Goal: Task Accomplishment & Management: Manage account settings

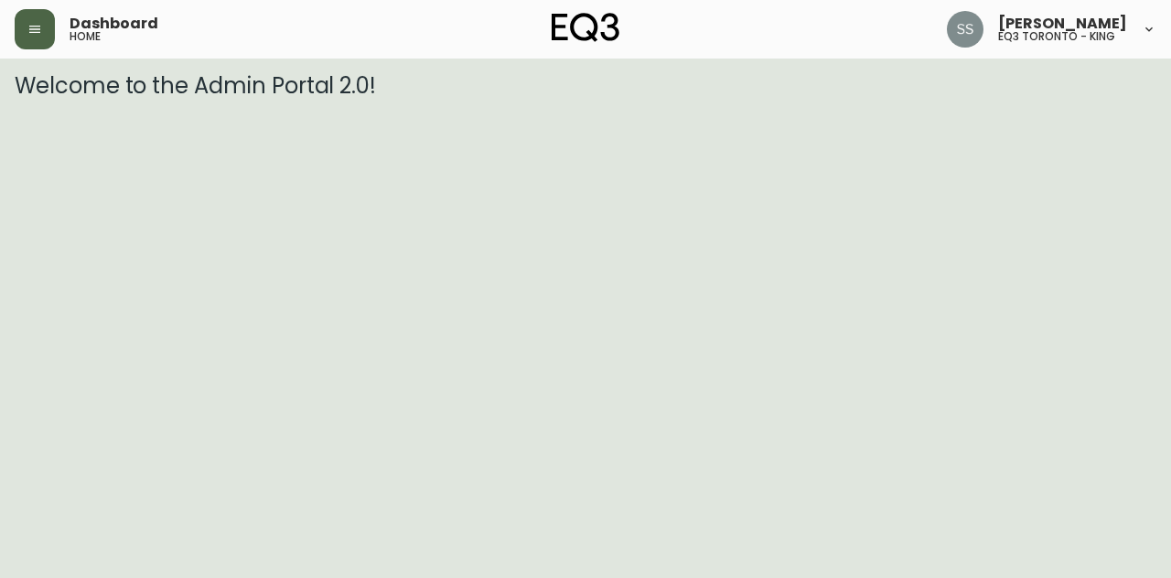
click at [41, 38] on button "button" at bounding box center [35, 29] width 40 height 40
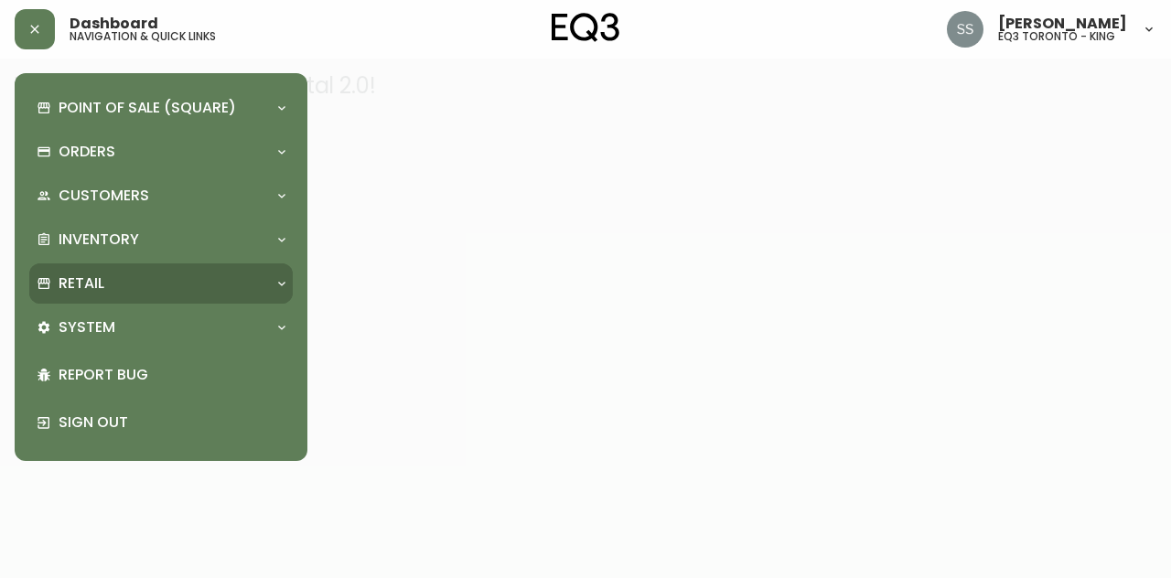
click at [166, 288] on div "Retail" at bounding box center [152, 284] width 231 height 20
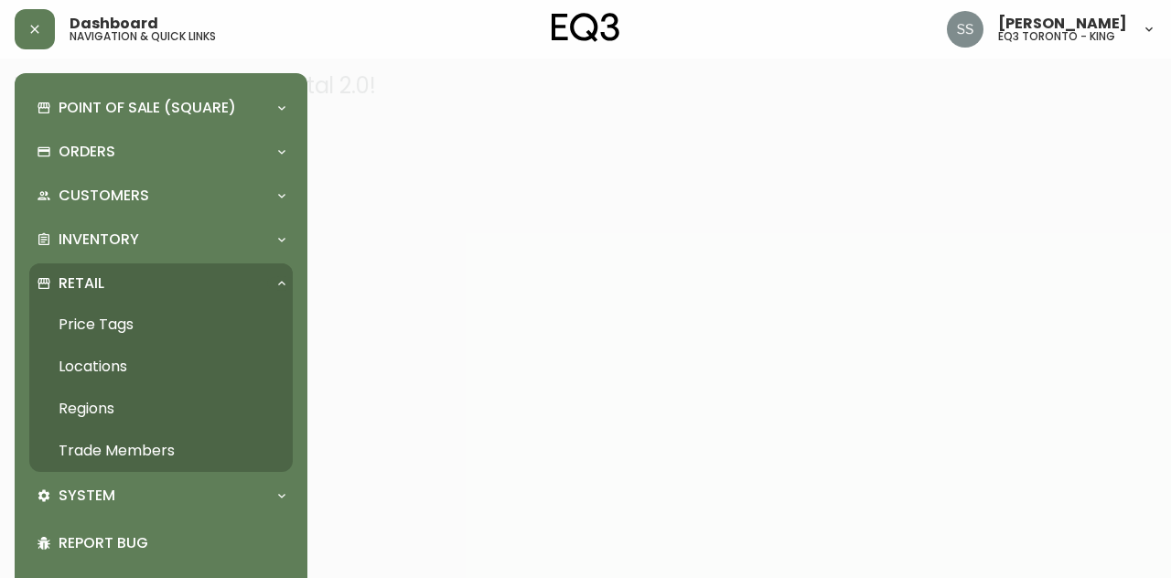
click at [153, 448] on link "Trade Members" at bounding box center [160, 451] width 263 height 42
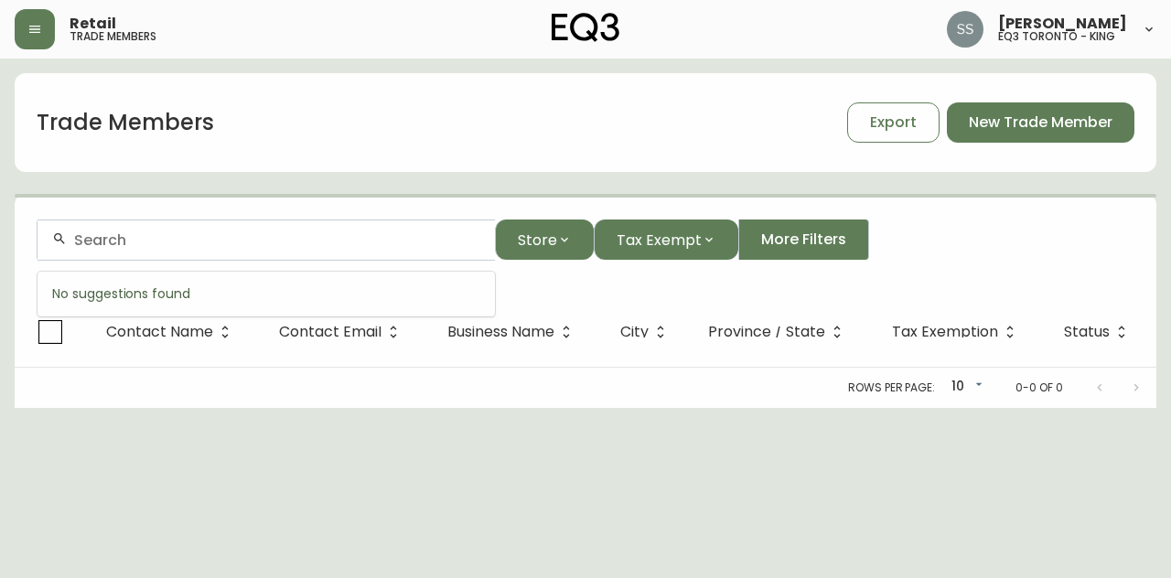
click at [335, 232] on input "text" at bounding box center [277, 239] width 406 height 17
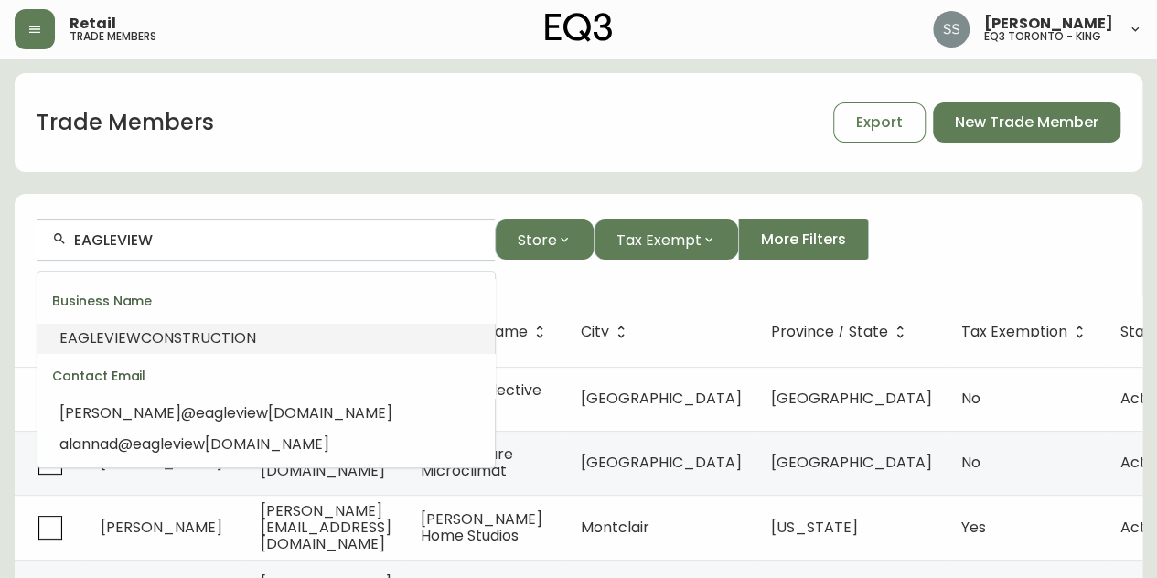
click at [326, 344] on li "EAGLEVIEW CONSTRUCTION" at bounding box center [266, 338] width 457 height 31
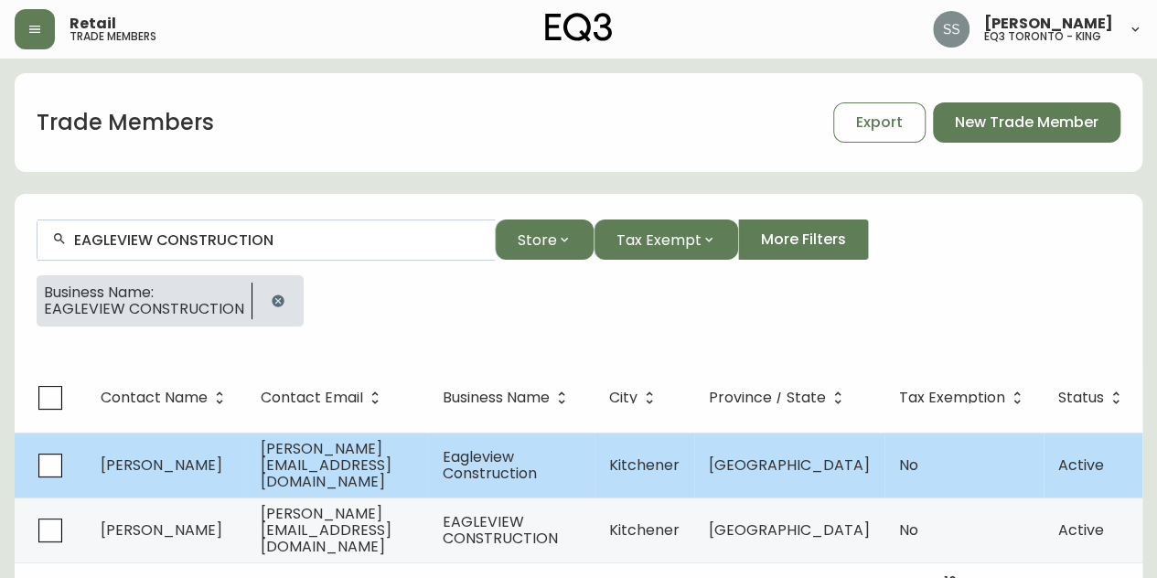
type input "EAGLEVIEW CONSTRUCTION"
click at [844, 480] on td "[GEOGRAPHIC_DATA]" at bounding box center [789, 465] width 190 height 65
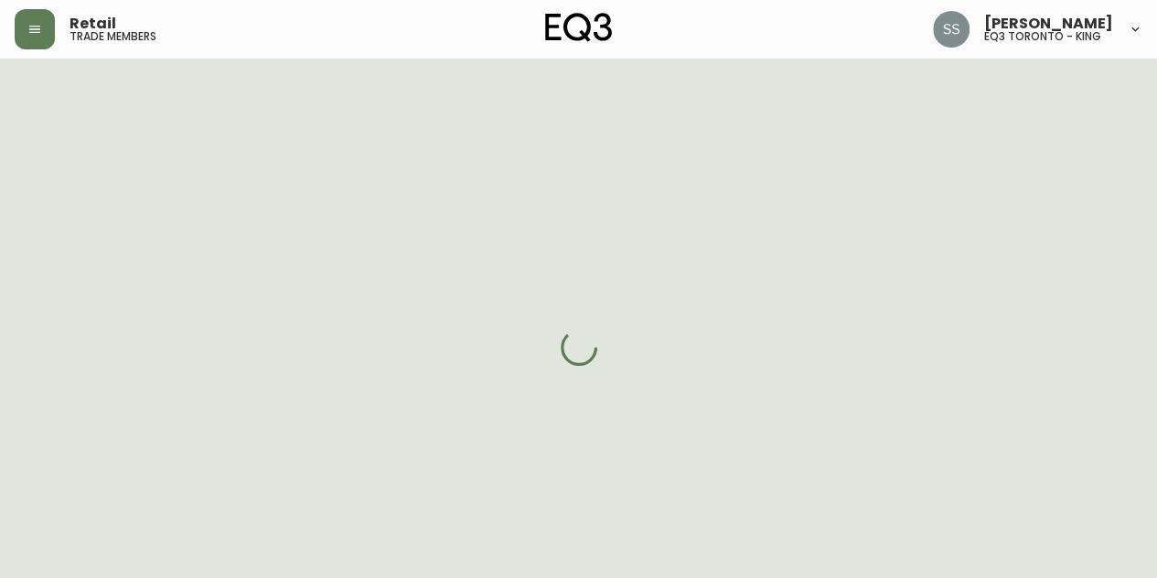
select select "ON"
select select "CA"
select select "CA_EN"
select select "Trade Show"
select select "Contractor"
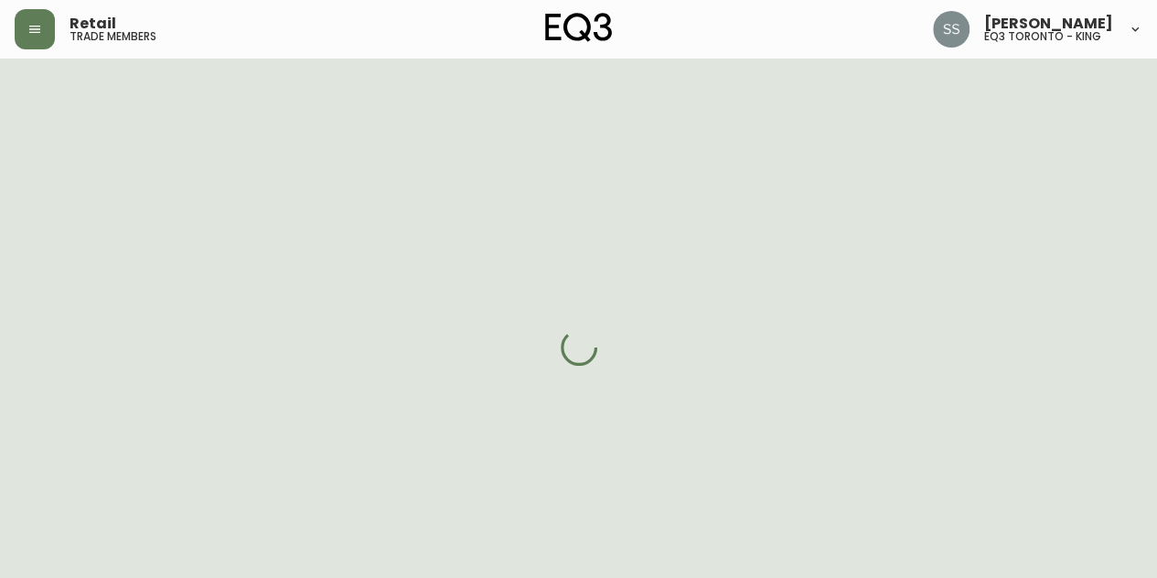
select select "cjw10z96s008u6gs0ccm7hd19"
select select "false"
